Goal: Use online tool/utility

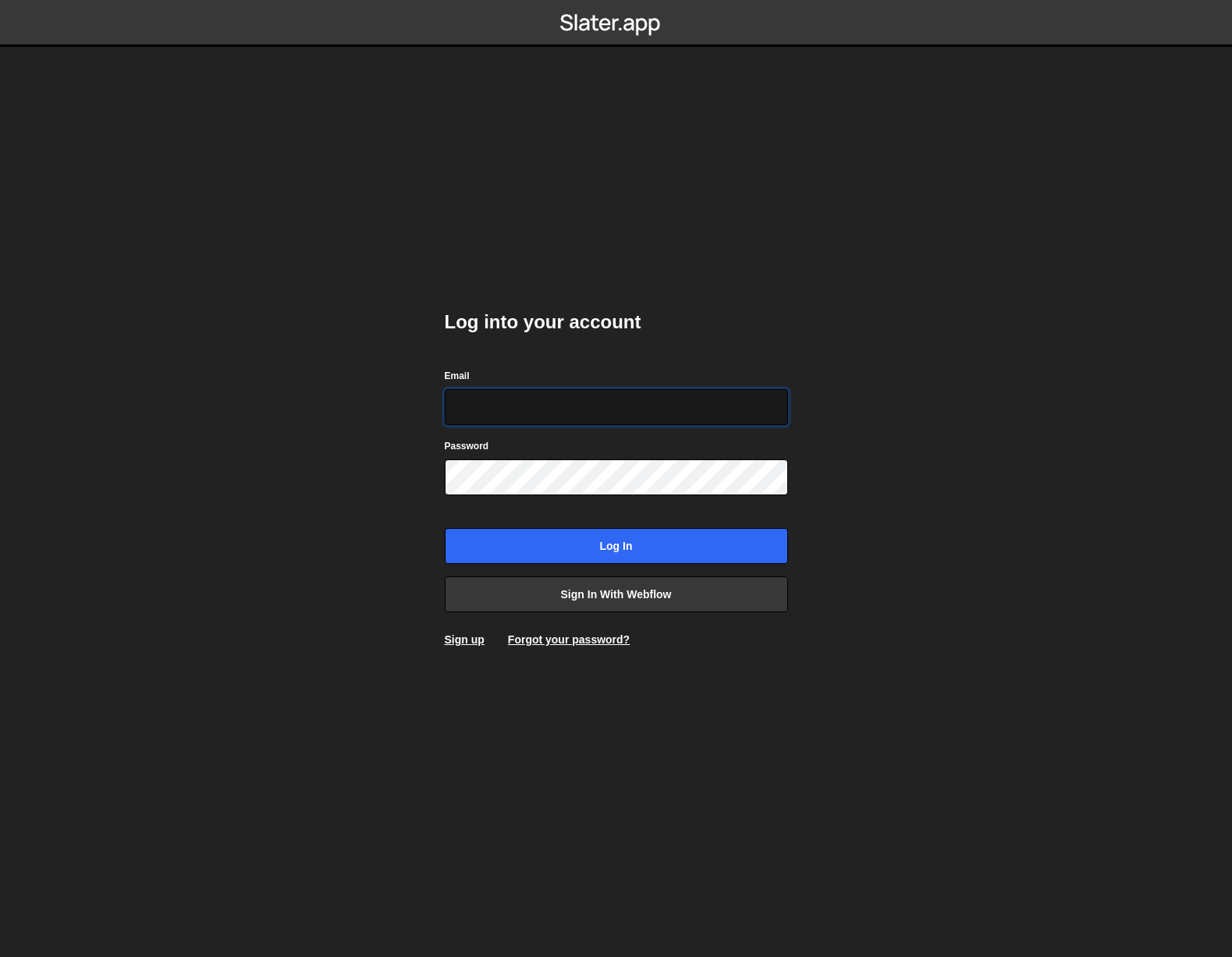
type input "[EMAIL_ADDRESS][DOMAIN_NAME]"
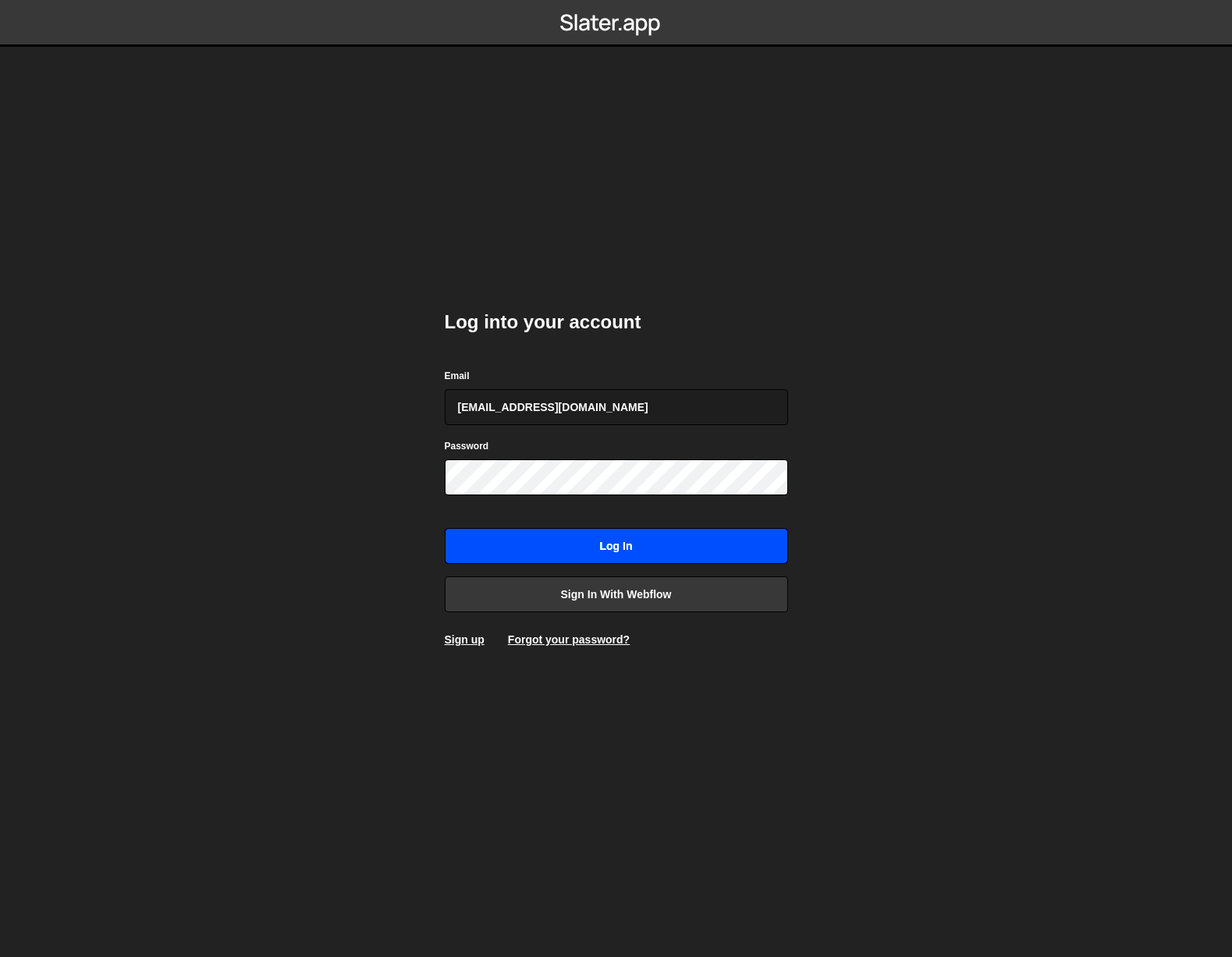
click at [593, 539] on input "Log in" at bounding box center [616, 546] width 343 height 36
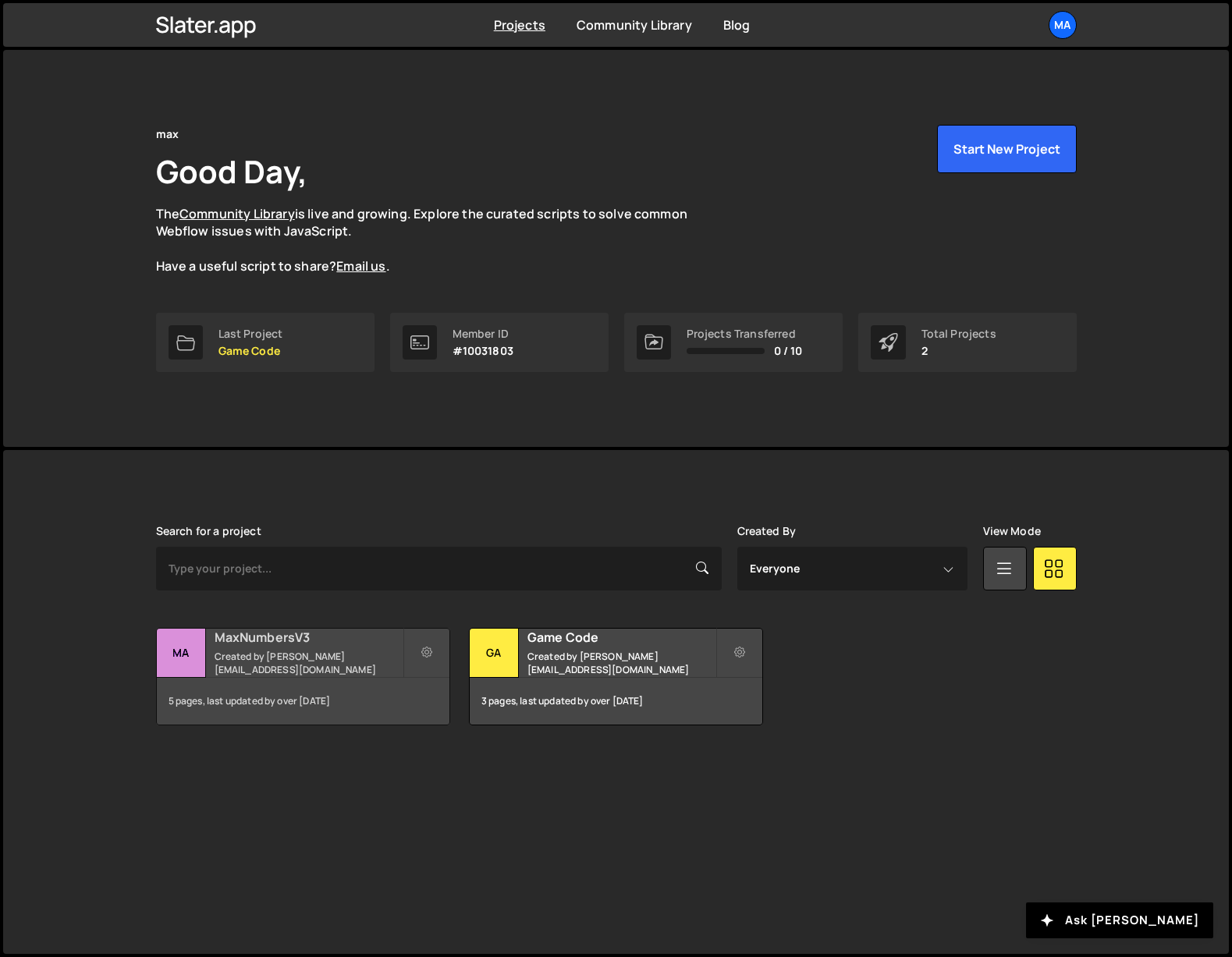
click at [275, 644] on h2 "MaxNumbersV3" at bounding box center [308, 637] width 188 height 17
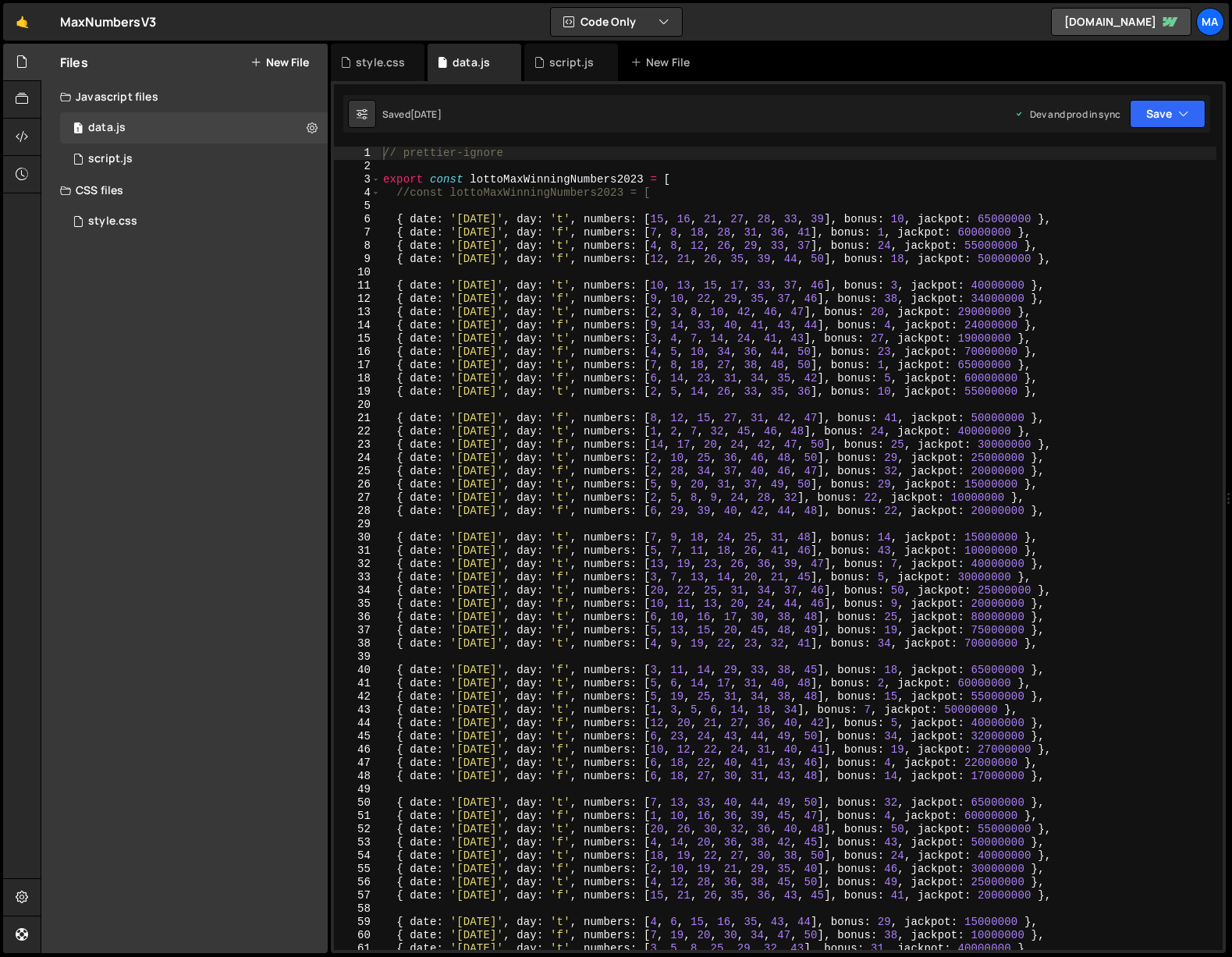
click at [492, 205] on div "// prettier-ignore export const lottoMaxWinningNumbers2023 = [ //const lottoMax…" at bounding box center [798, 562] width 837 height 830
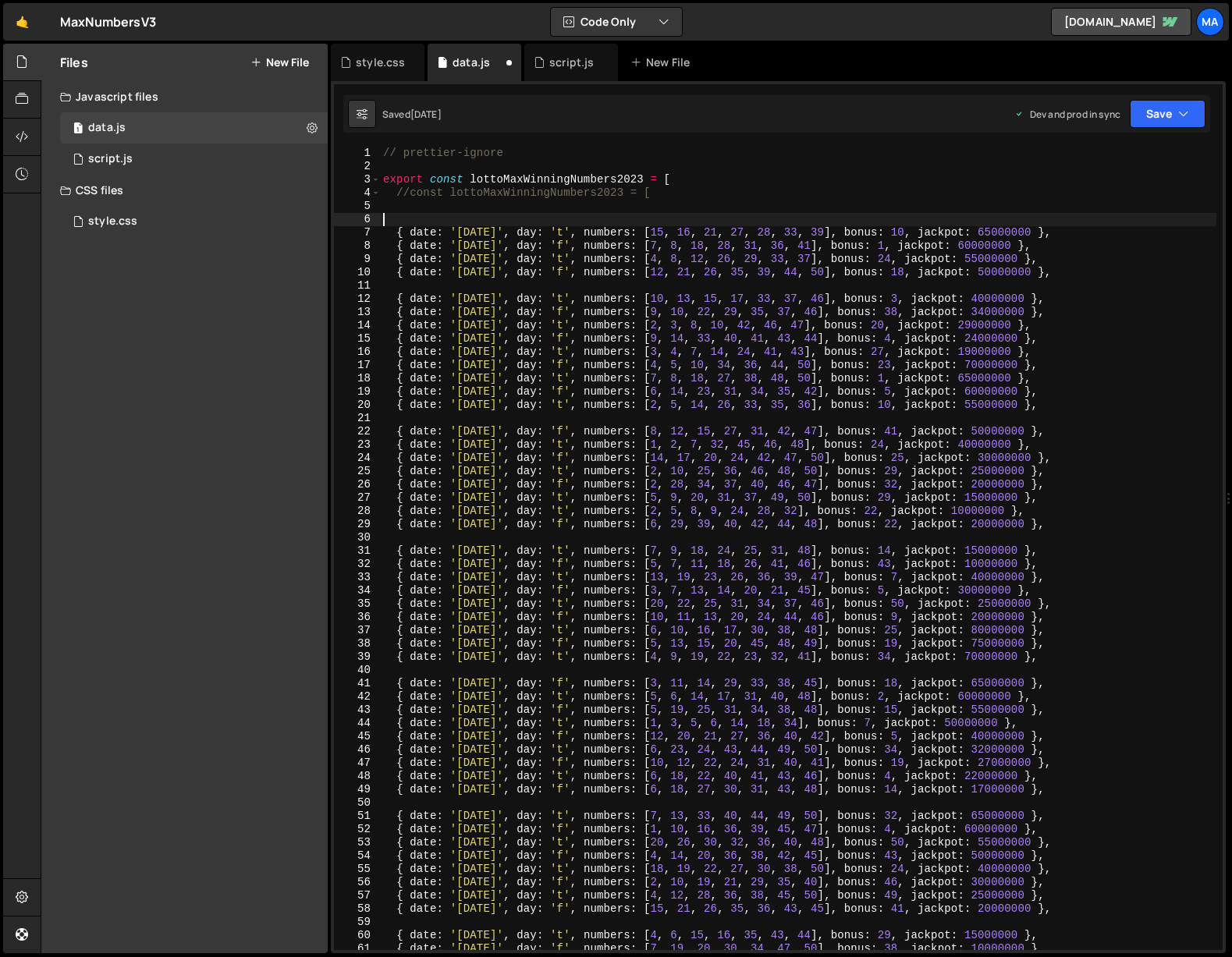
paste textarea "{ date: '[DATE]', day: 'f', numbers: [4, 9, 19, 21, 27, 41, 44], bonus: 11, jac…"
type textarea "{ date: '[DATE]', day: 'f', numbers: [4, 9, 19, 21, 27, 41, 44], bonus: 11, jac…"
click at [1157, 110] on button "Save" at bounding box center [1168, 114] width 75 height 28
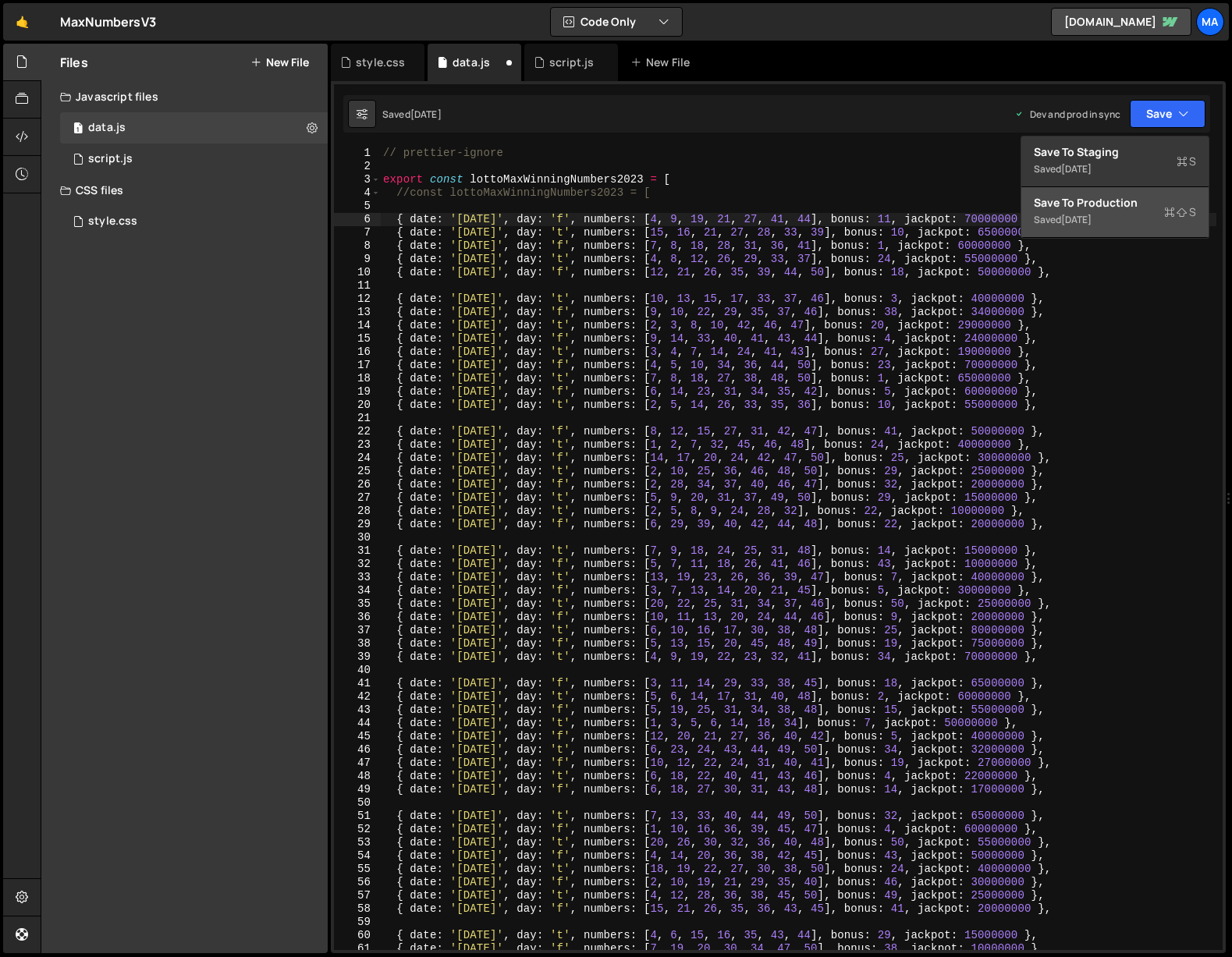
click at [1093, 210] on div "Save to Production S" at bounding box center [1115, 203] width 162 height 16
